Goal: Book appointment/travel/reservation

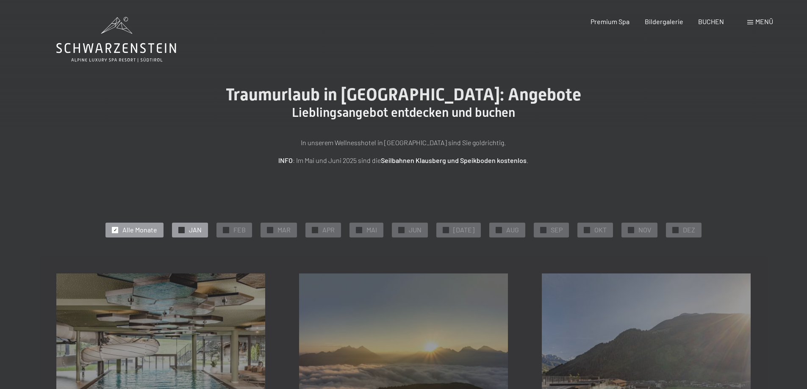
click at [183, 230] on span "✓" at bounding box center [181, 230] width 3 height 6
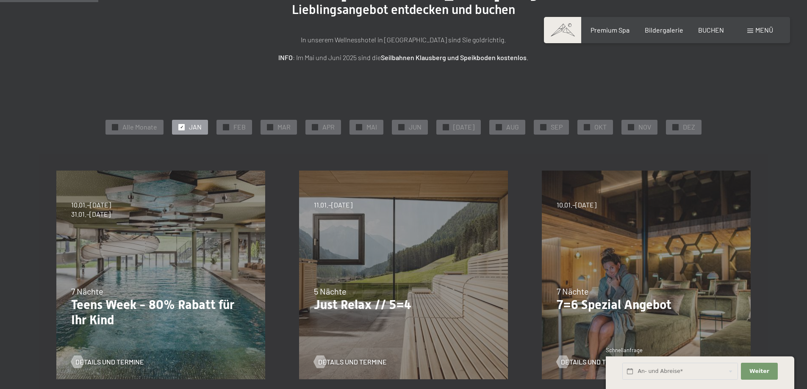
scroll to position [84, 0]
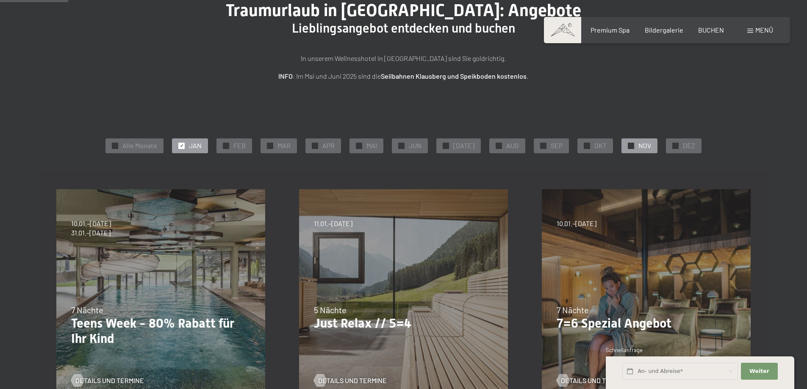
click at [629, 144] on span "✓" at bounding box center [630, 146] width 3 height 6
click at [594, 142] on span "OKT" at bounding box center [600, 145] width 12 height 9
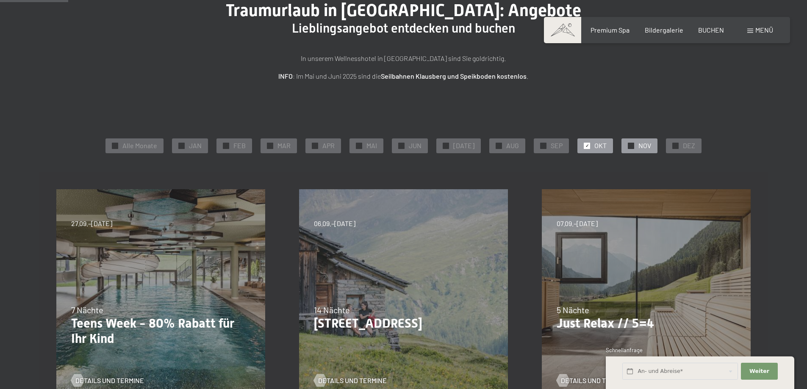
click at [642, 147] on span "NOV" at bounding box center [644, 145] width 13 height 9
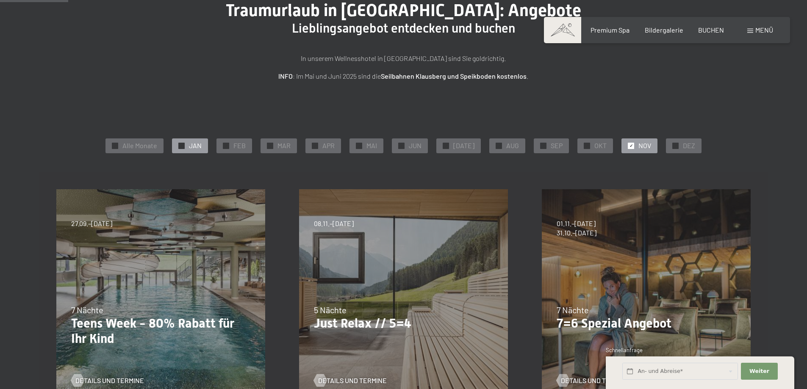
click at [183, 147] on span "✓" at bounding box center [181, 146] width 3 height 6
click at [629, 144] on div at bounding box center [631, 146] width 6 height 6
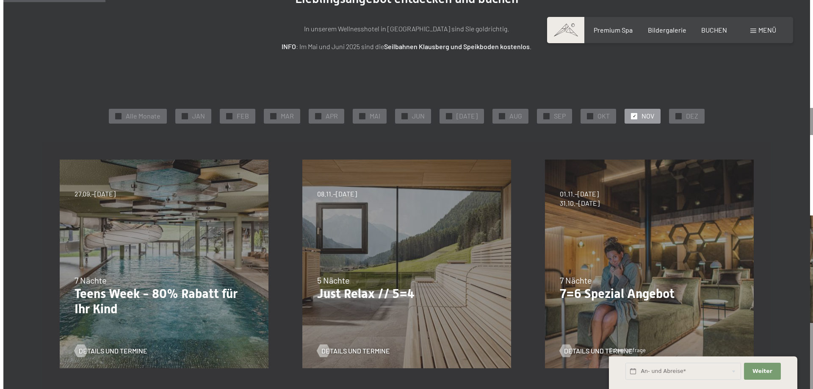
scroll to position [106, 0]
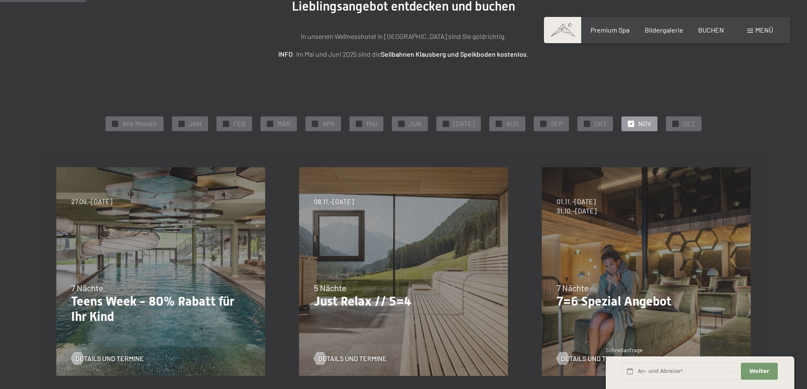
click at [750, 28] on div "Menü" at bounding box center [760, 29] width 26 height 9
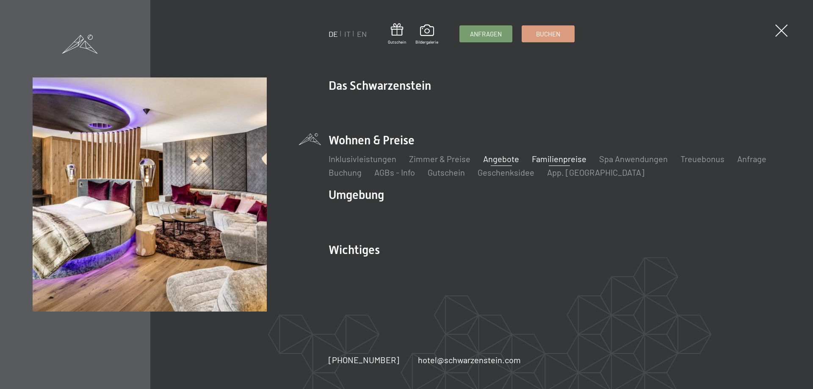
click at [552, 156] on link "Familienpreise" at bounding box center [559, 159] width 55 height 10
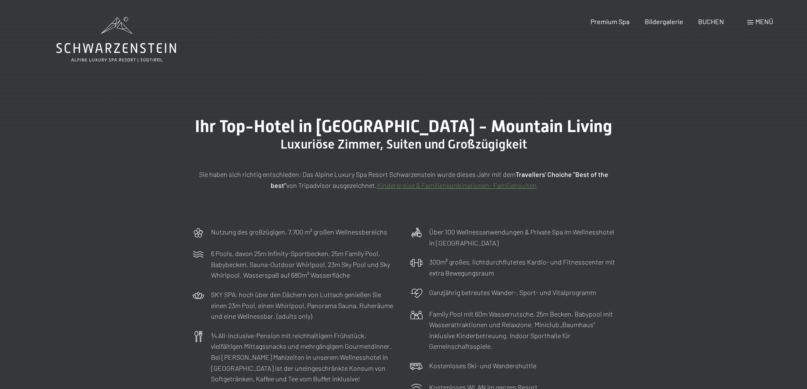
click at [756, 18] on span "Menü" at bounding box center [764, 21] width 18 height 8
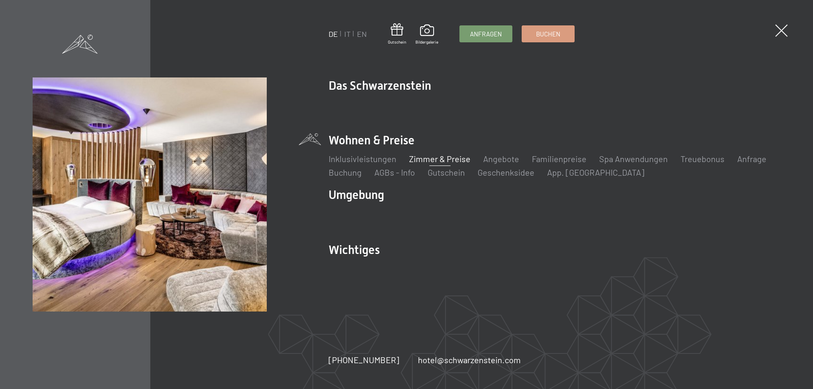
click at [441, 157] on link "Zimmer & Preise" at bounding box center [439, 159] width 61 height 10
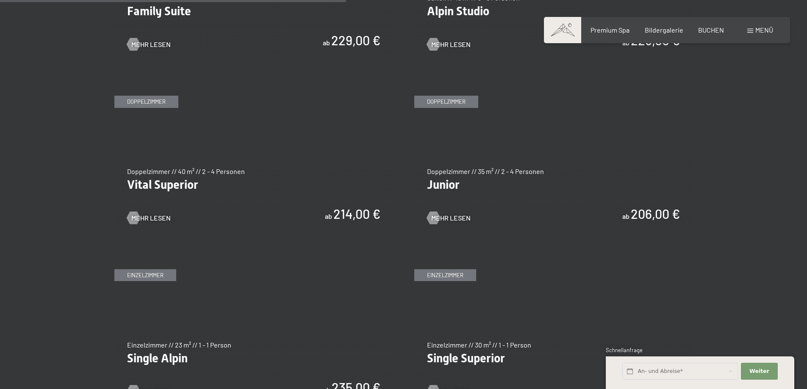
scroll to position [1165, 0]
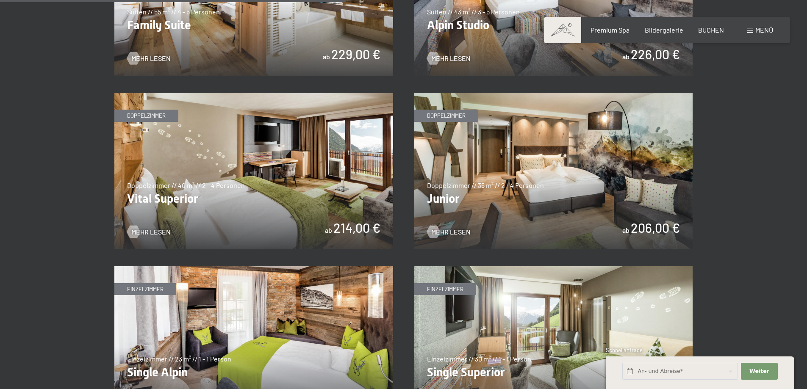
click at [511, 186] on img at bounding box center [553, 171] width 279 height 157
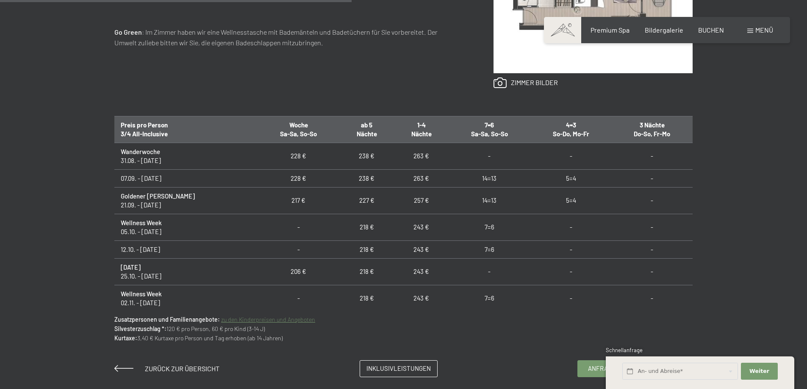
scroll to position [497, 0]
